Goal: Entertainment & Leisure: Consume media (video, audio)

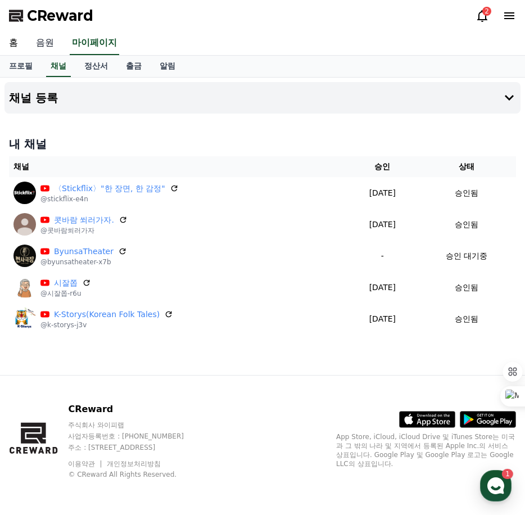
click at [49, 41] on link "음원" at bounding box center [45, 43] width 36 height 24
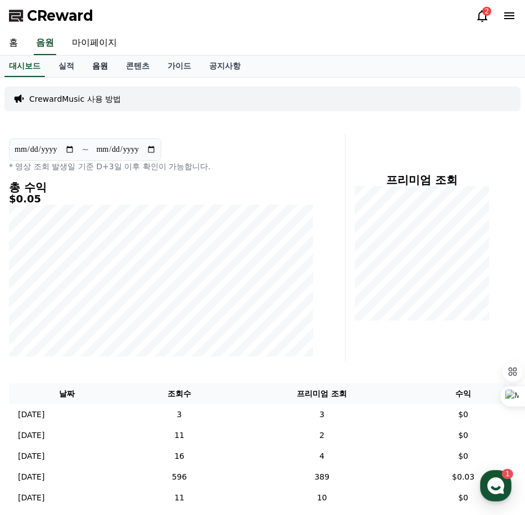
click at [97, 67] on link "음원" at bounding box center [100, 66] width 34 height 21
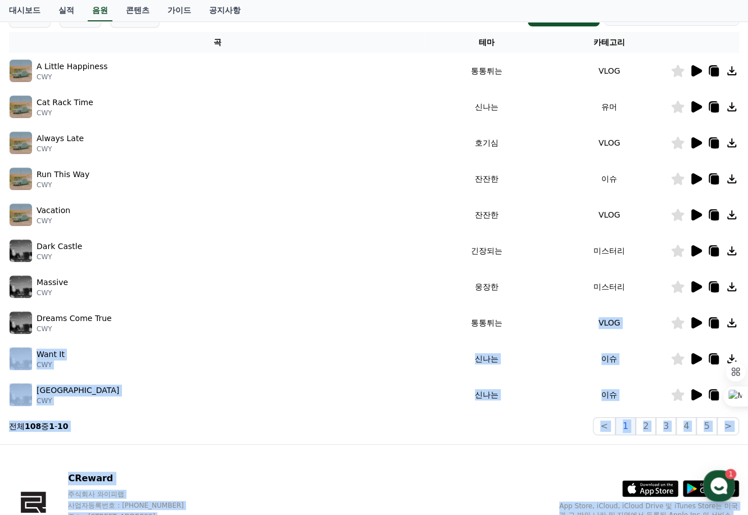
scroll to position [246, 0]
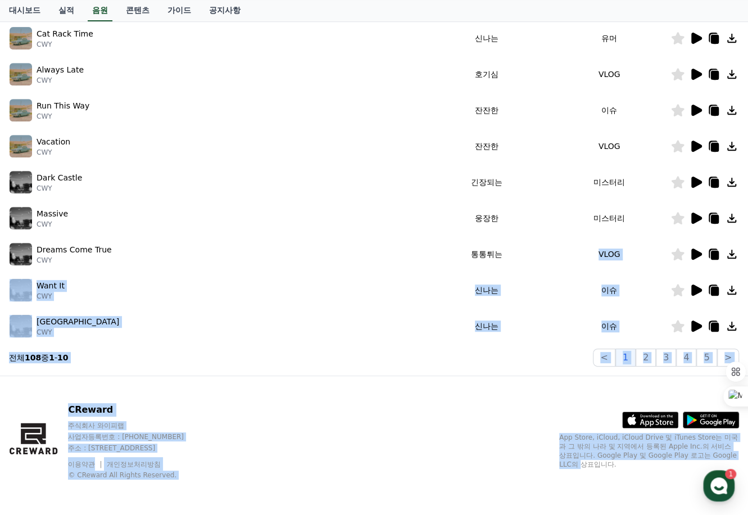
drag, startPoint x: 521, startPoint y: 521, endPoint x: 517, endPoint y: 610, distance: 88.4
click at [517, 515] on html "CReward 2 홈 음원 마이페이지 대시보드 실적 음원 콘텐츠 가이드 공지사항 크리워드 음원 서비스 이용 시 유의사항 음원 * 볼륨은 15%…" at bounding box center [374, 134] width 748 height 761
drag, startPoint x: 477, startPoint y: 370, endPoint x: 483, endPoint y: 374, distance: 6.9
click at [478, 369] on div "크리워드 음원 서비스 이용 시 유의사항 음원 * 볼륨은 15% 이상으로 설정해주세요. * 35초 미만은 수익이 적거나 발생하지 않을 수 있습니…" at bounding box center [373, 103] width 739 height 535
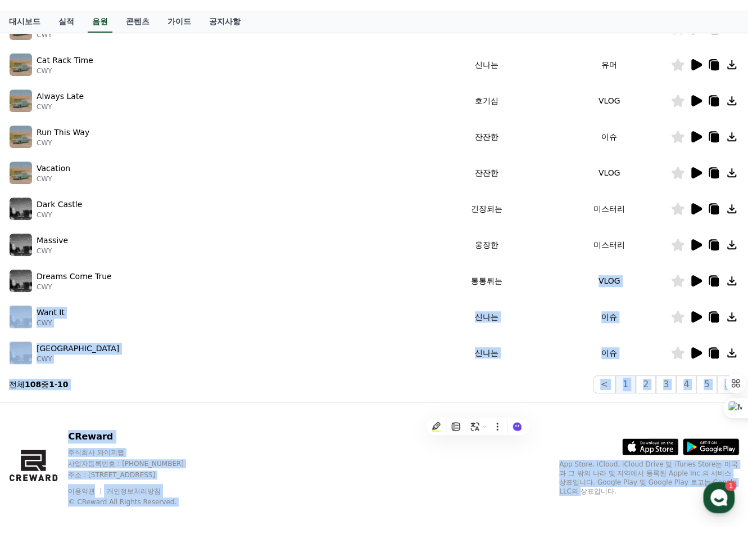
scroll to position [208, 0]
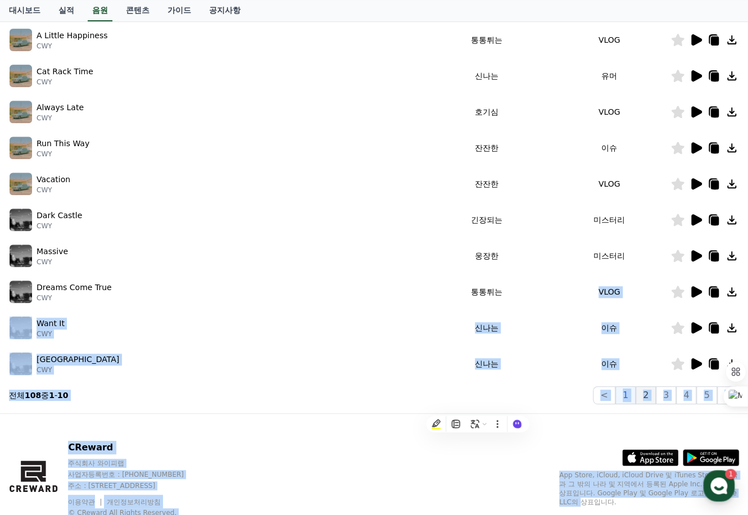
click at [525, 396] on button "2" at bounding box center [646, 395] width 20 height 18
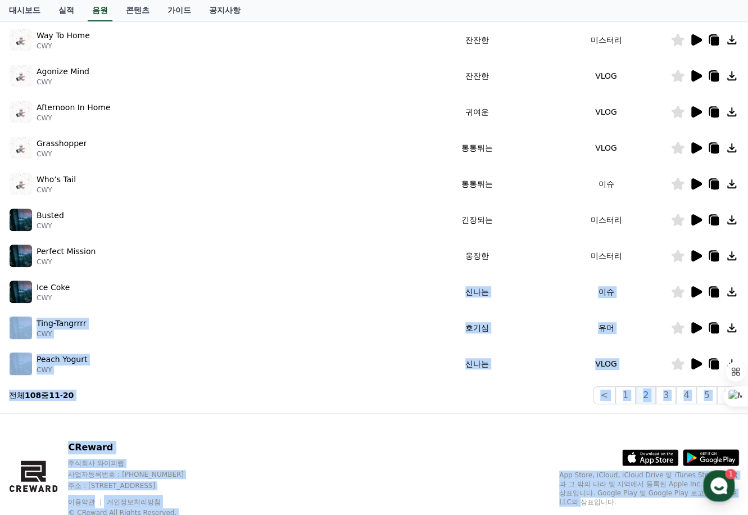
click at [391, 399] on section "전체 108 중 11 - 20 < 1 2 3 4 5 >" at bounding box center [374, 395] width 730 height 18
click at [205, 470] on p "사업자등록번호 : [PHONE_NUMBER]" at bounding box center [136, 474] width 137 height 9
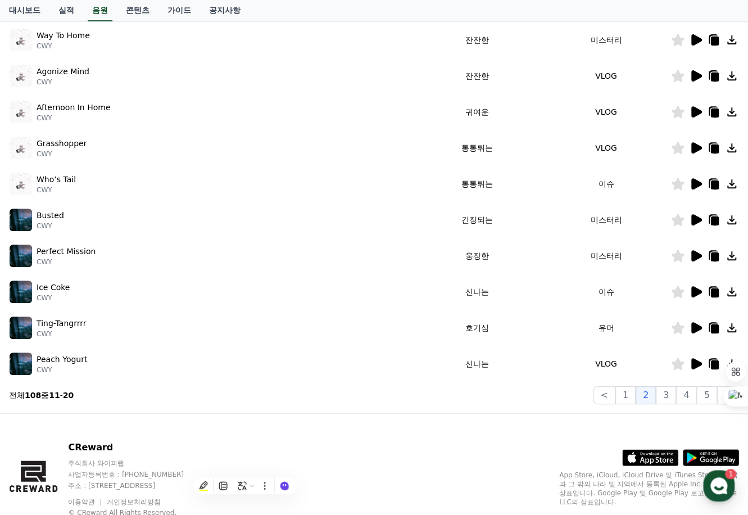
click at [160, 236] on td "Busted CWY" at bounding box center [211, 220] width 404 height 36
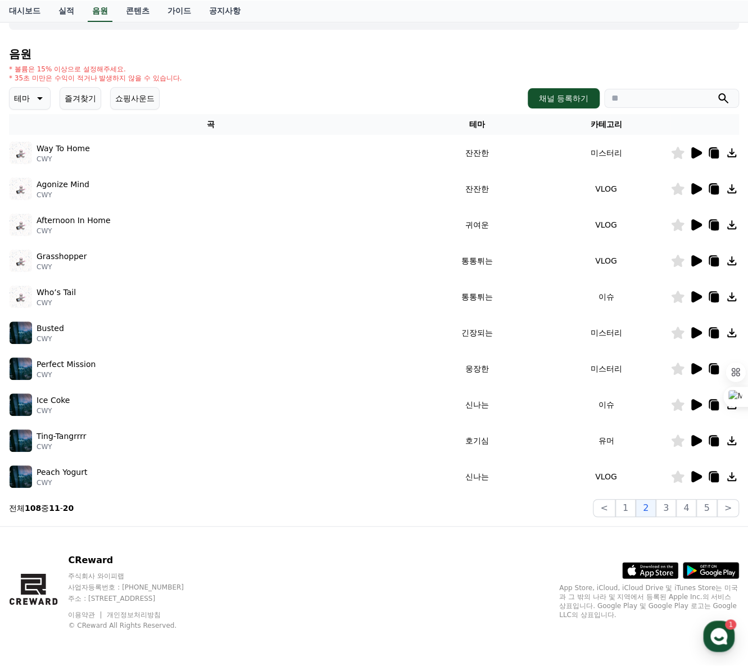
scroll to position [94, 0]
click at [42, 100] on icon at bounding box center [38, 98] width 13 height 13
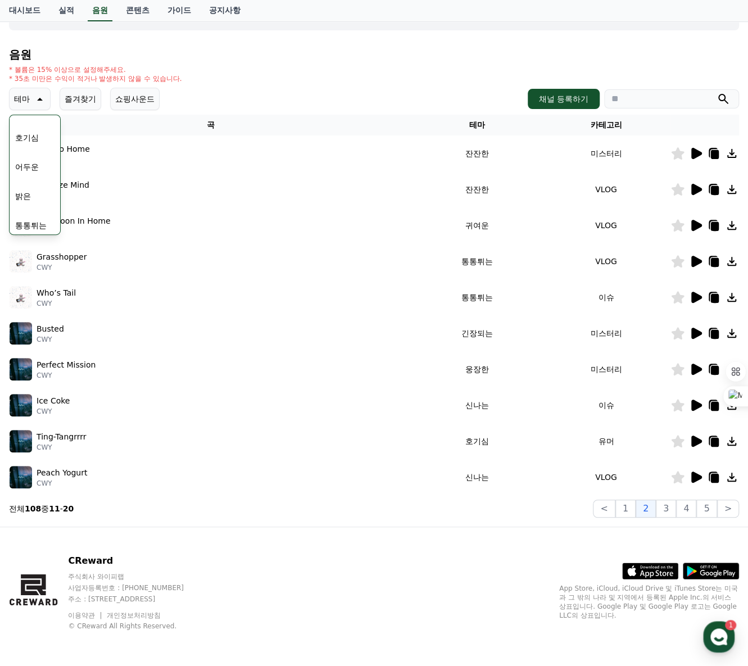
scroll to position [56, 0]
click at [32, 190] on button "밝은" at bounding box center [23, 189] width 25 height 25
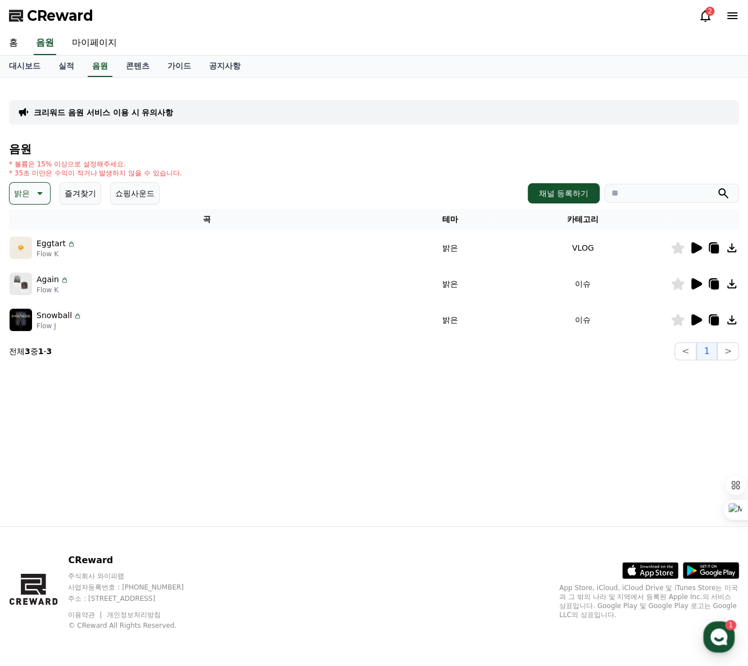
click at [697, 247] on icon at bounding box center [697, 247] width 11 height 11
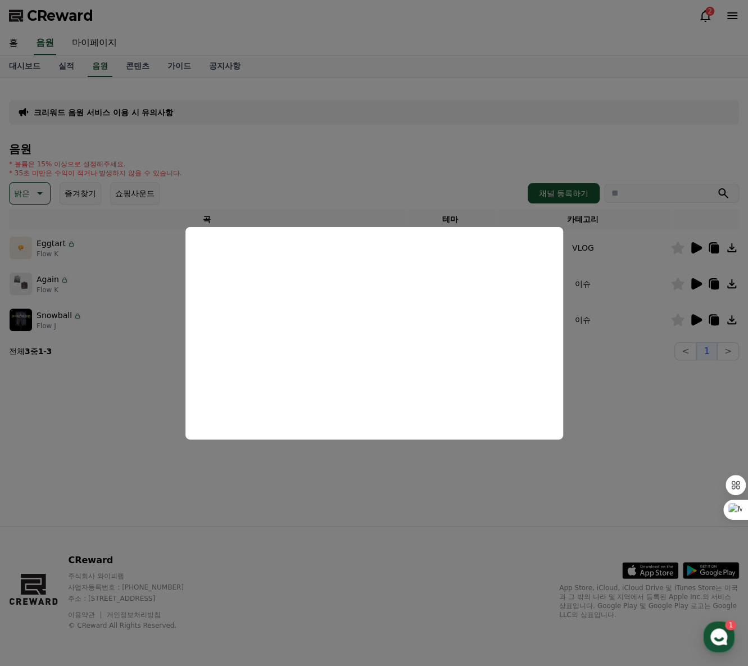
click at [733, 249] on button "close modal" at bounding box center [374, 333] width 748 height 666
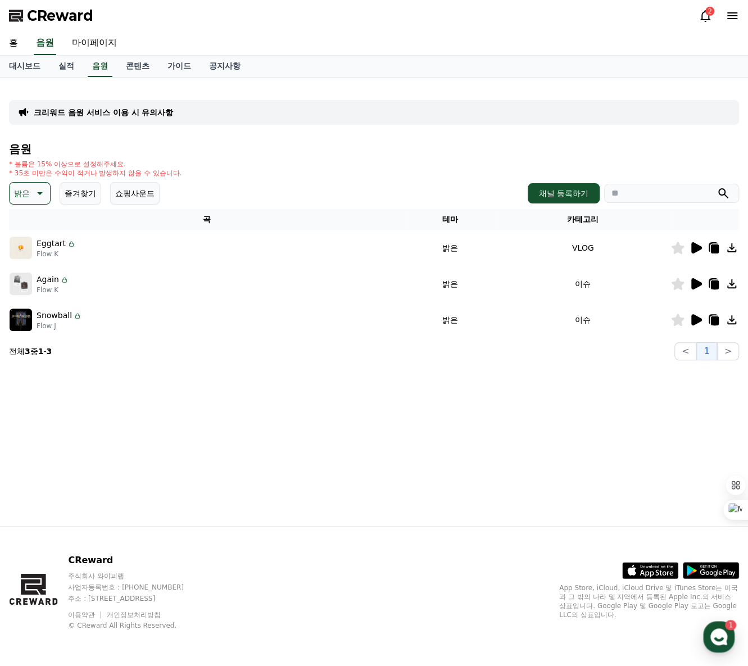
click at [732, 250] on icon at bounding box center [731, 247] width 13 height 13
click at [696, 320] on icon at bounding box center [697, 319] width 11 height 11
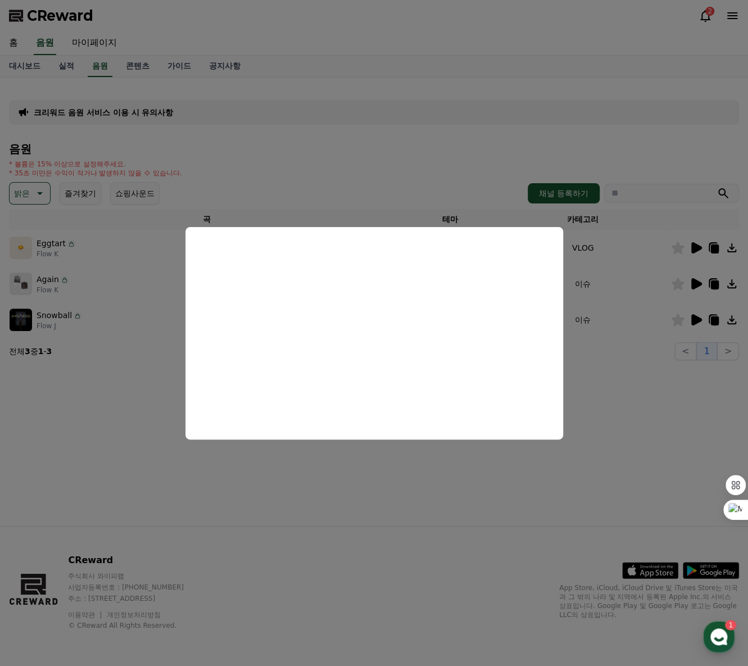
click at [732, 322] on button "close modal" at bounding box center [374, 333] width 748 height 666
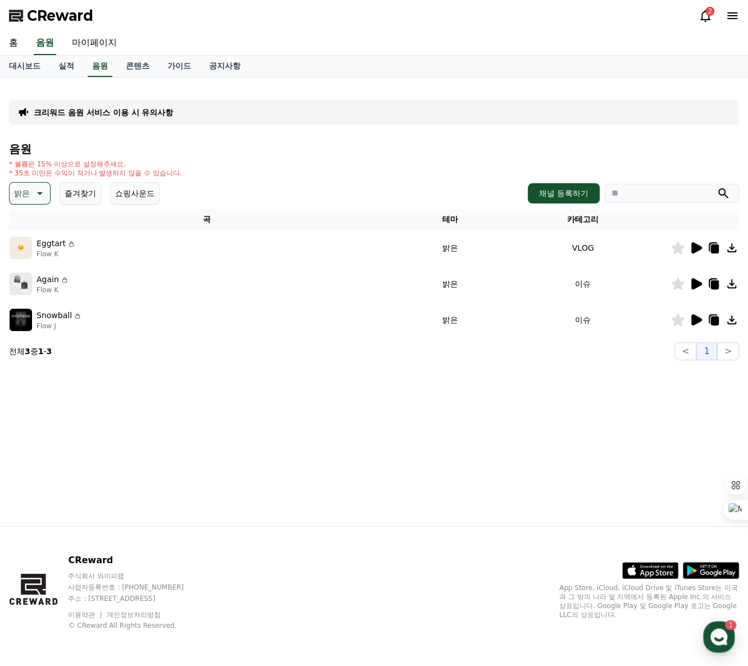
click at [731, 323] on icon at bounding box center [732, 319] width 9 height 9
